Goal: Information Seeking & Learning: Learn about a topic

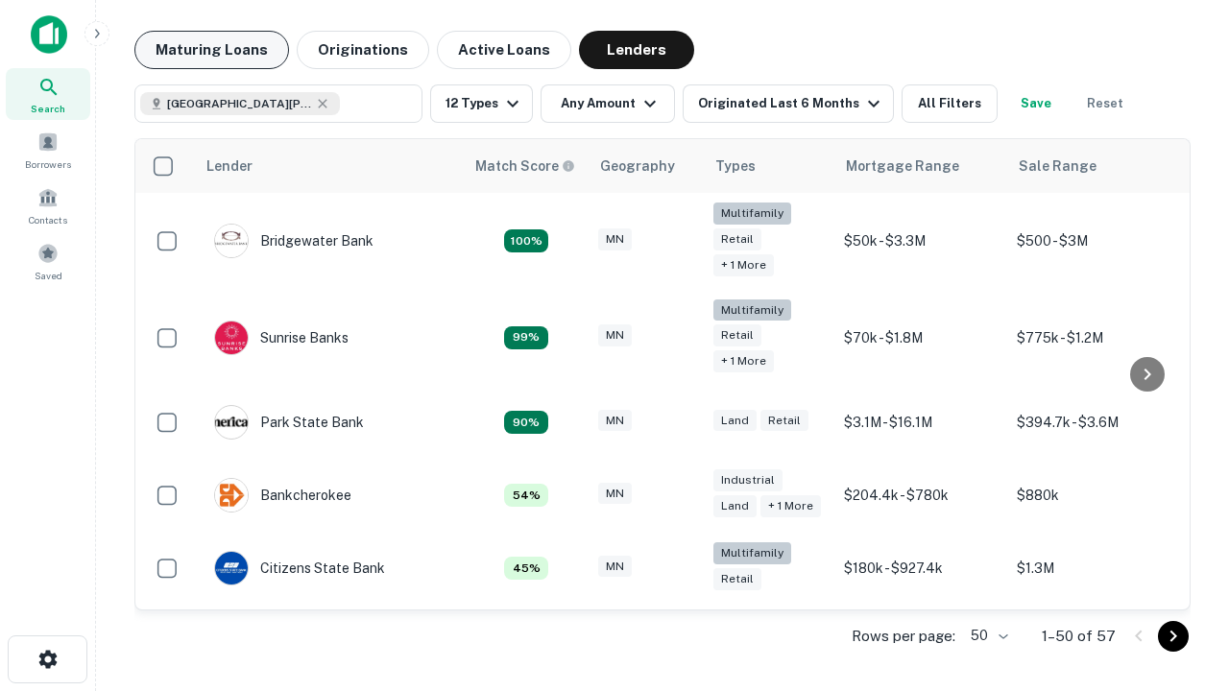
click at [211, 50] on button "Maturing Loans" at bounding box center [211, 50] width 155 height 38
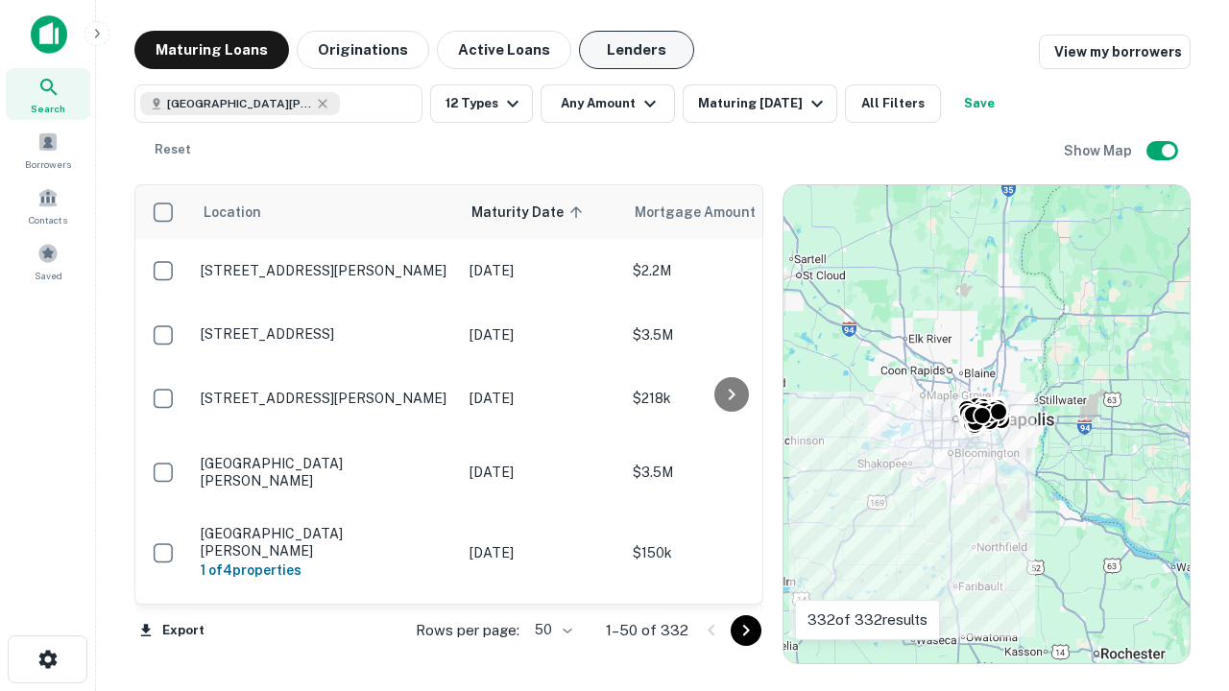
click at [637, 50] on button "Lenders" at bounding box center [636, 50] width 115 height 38
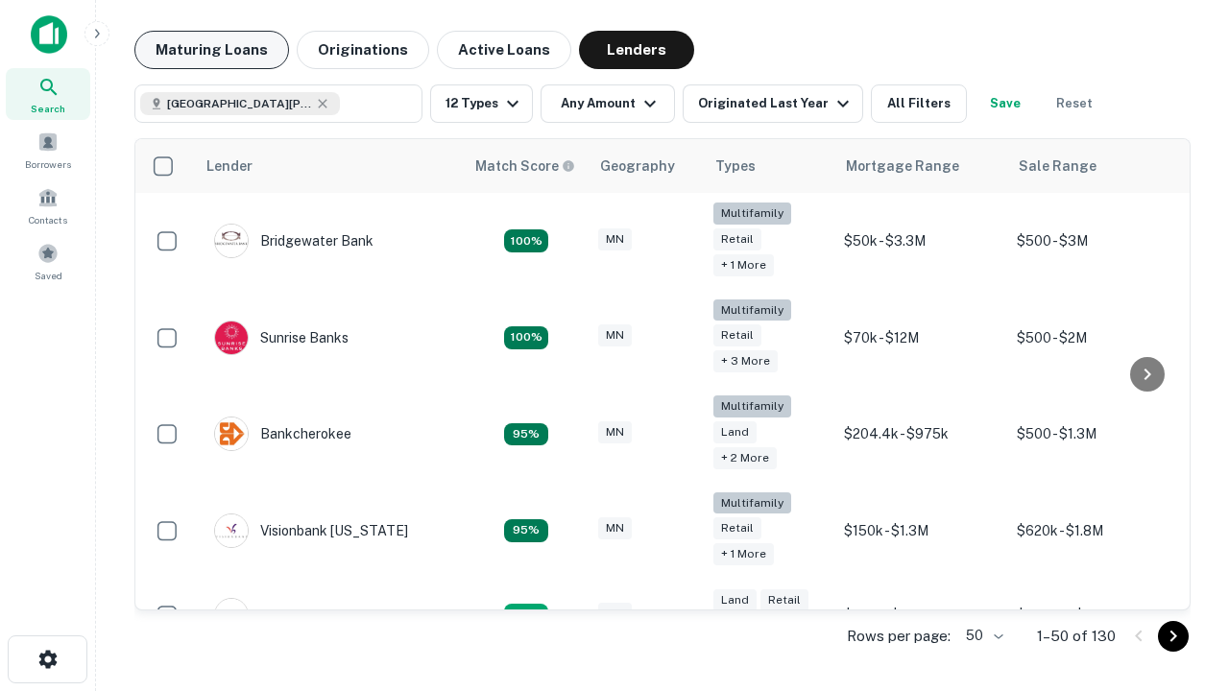
click at [211, 50] on button "Maturing Loans" at bounding box center [211, 50] width 155 height 38
